Goal: Information Seeking & Learning: Find specific fact

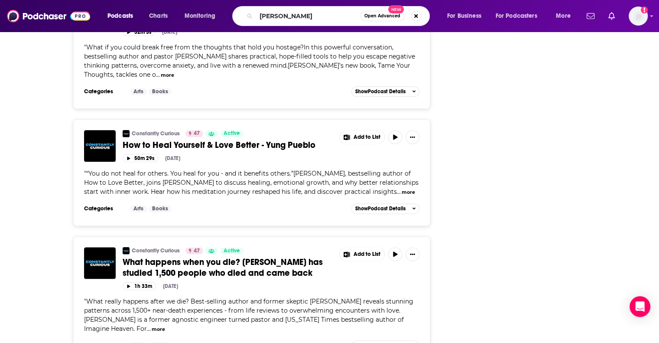
type input "[PERSON_NAME]"
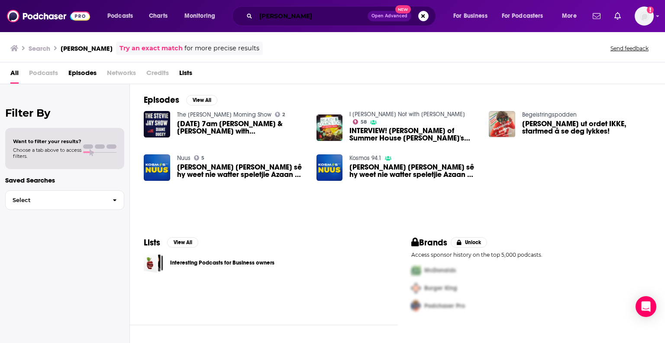
click at [306, 19] on input "[PERSON_NAME]" at bounding box center [312, 16] width 112 height 14
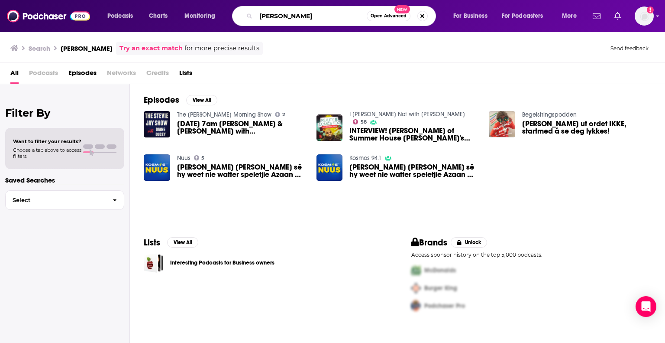
type input "[PERSON_NAME]"
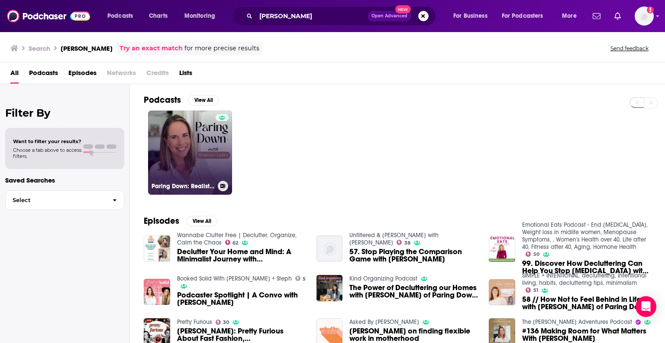
click at [224, 142] on div at bounding box center [222, 147] width 13 height 67
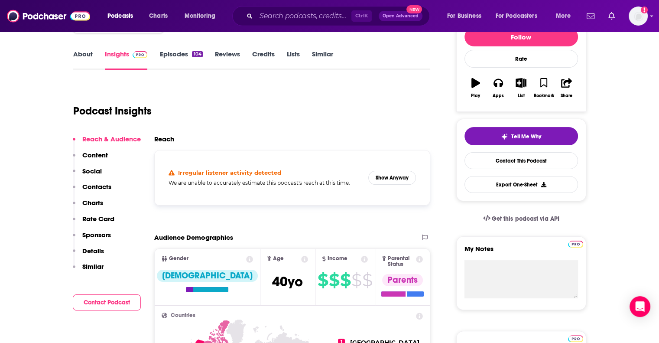
scroll to position [133, 0]
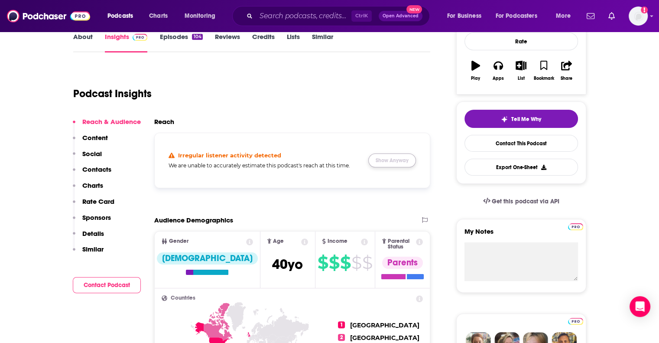
click at [402, 162] on button "Show Anyway" at bounding box center [392, 160] width 48 height 14
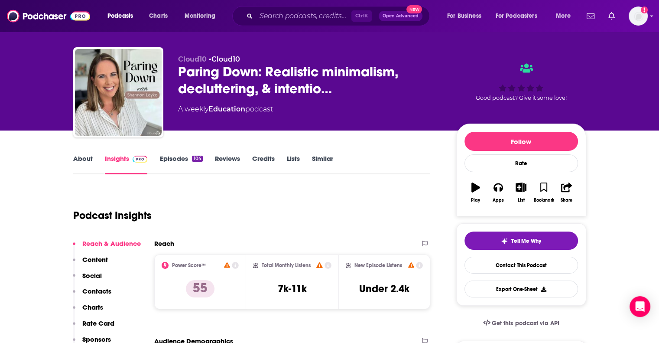
scroll to position [16, 0]
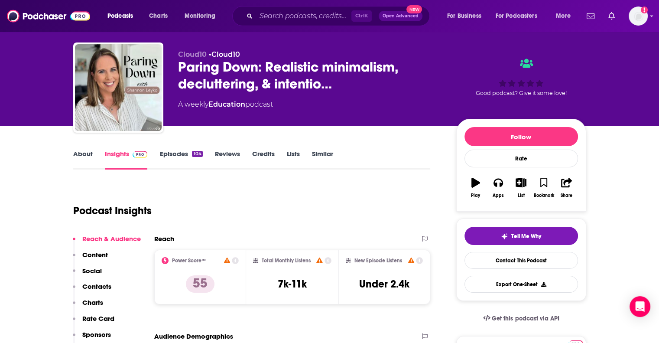
click at [172, 155] on link "Episodes 104" at bounding box center [180, 159] width 43 height 20
